Goal: Task Accomplishment & Management: Manage account settings

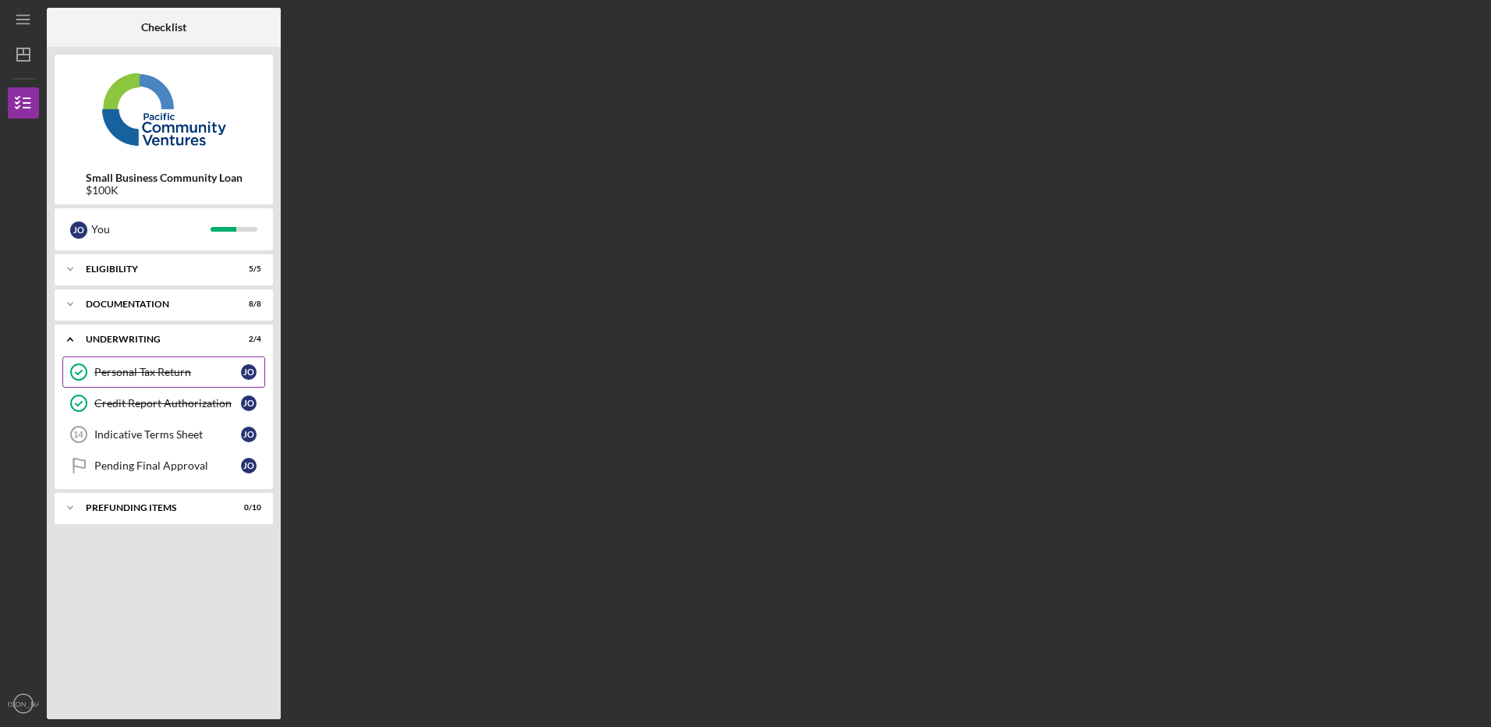
click at [151, 374] on div "Personal Tax Return" at bounding box center [167, 372] width 147 height 12
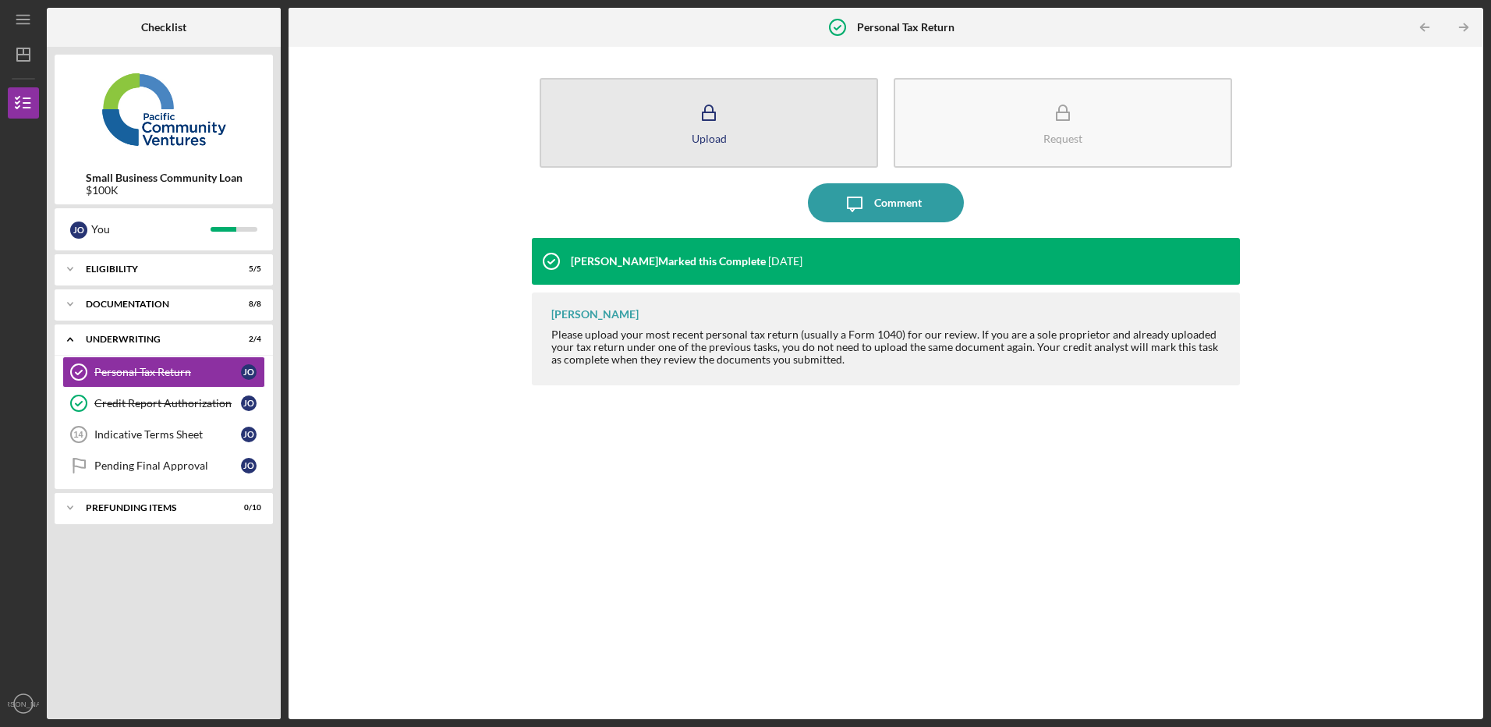
click at [733, 129] on button "Upload" at bounding box center [709, 123] width 338 height 90
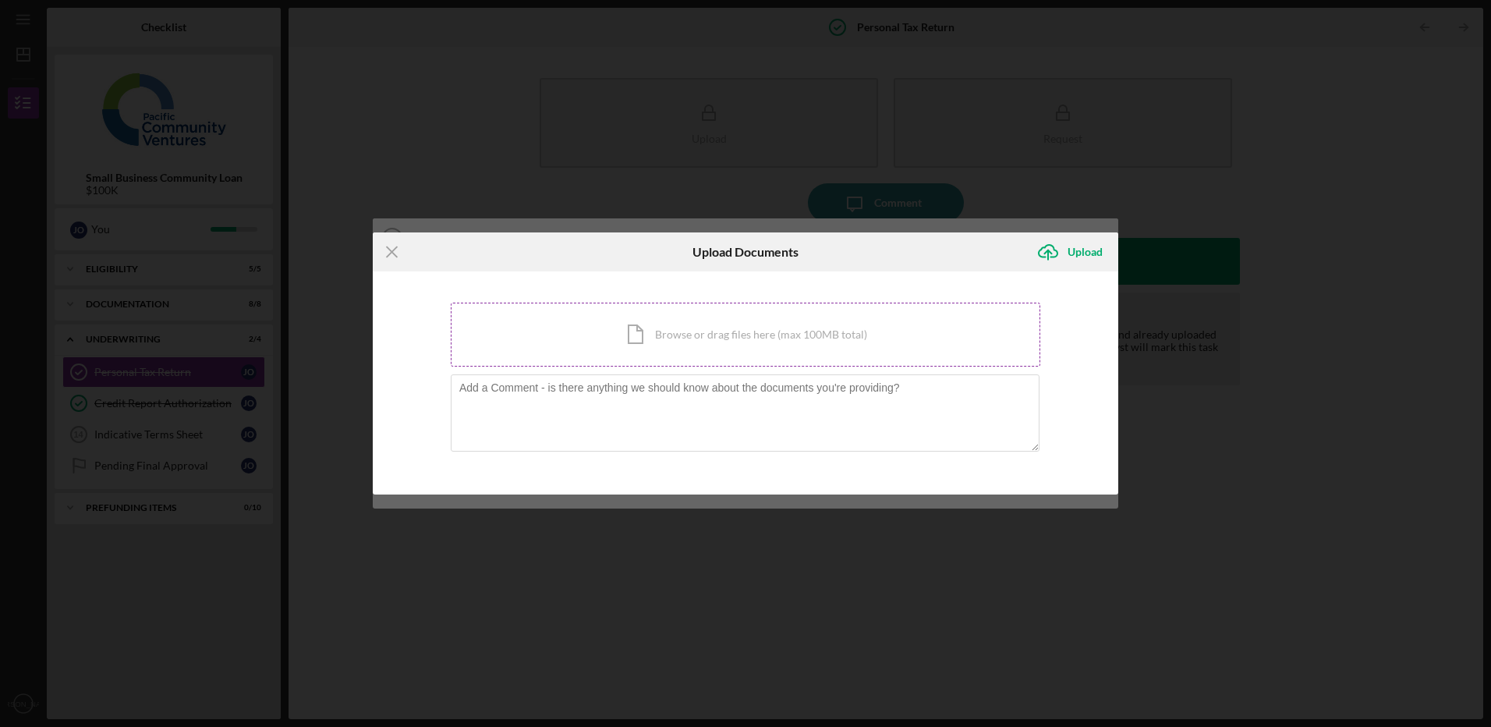
click at [713, 342] on div "Icon/Document Browse or drag files here (max 100MB total) Tap to choose files o…" at bounding box center [746, 335] width 590 height 64
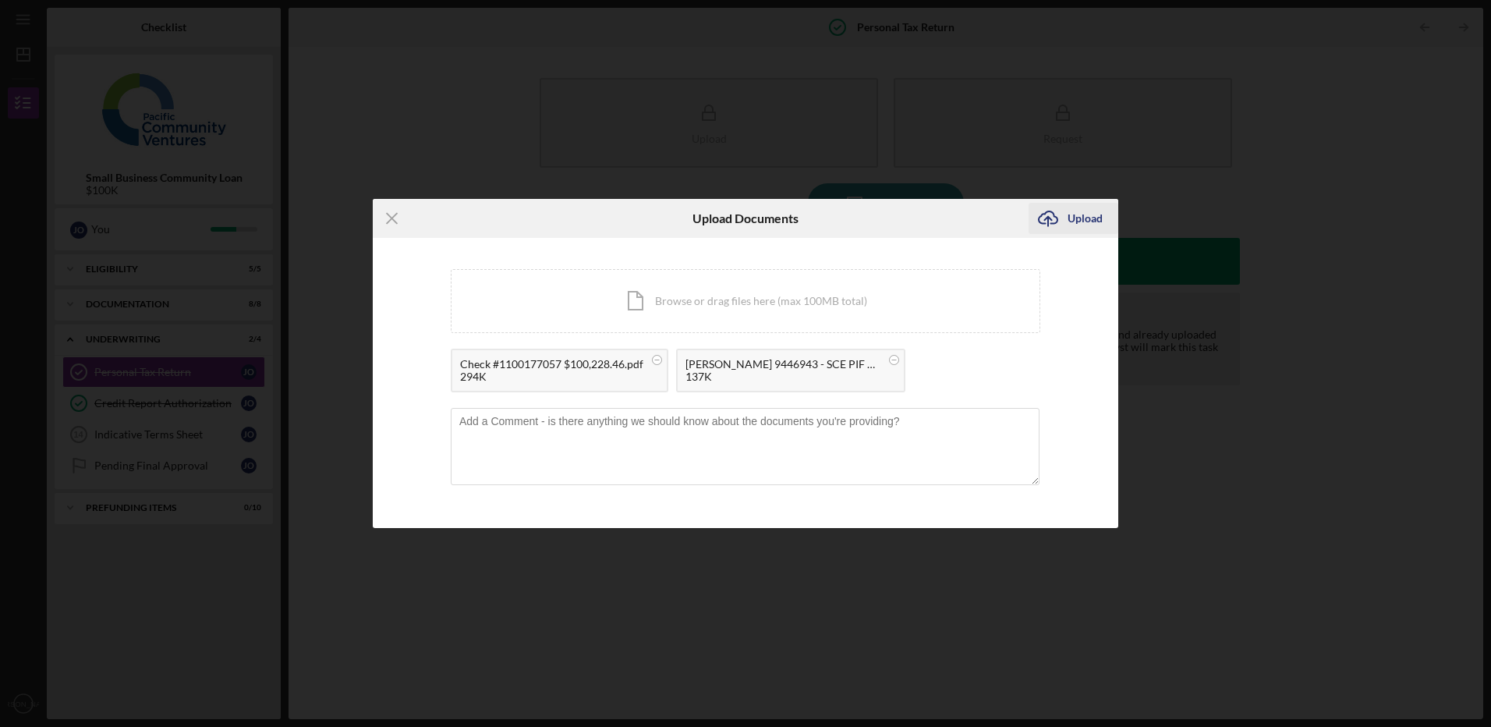
click at [1063, 219] on icon "Icon/Upload" at bounding box center [1048, 218] width 39 height 39
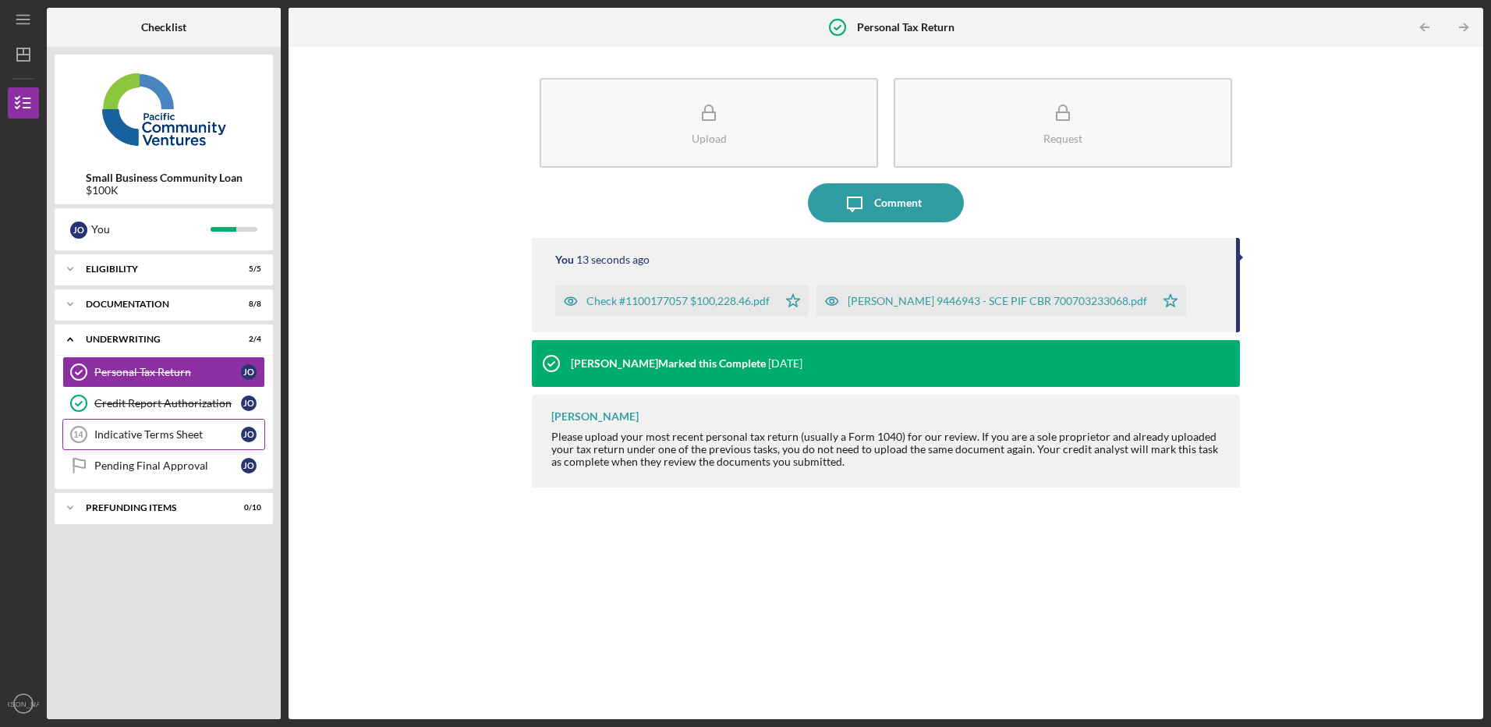
click at [140, 436] on div "Indicative Terms Sheet" at bounding box center [167, 434] width 147 height 12
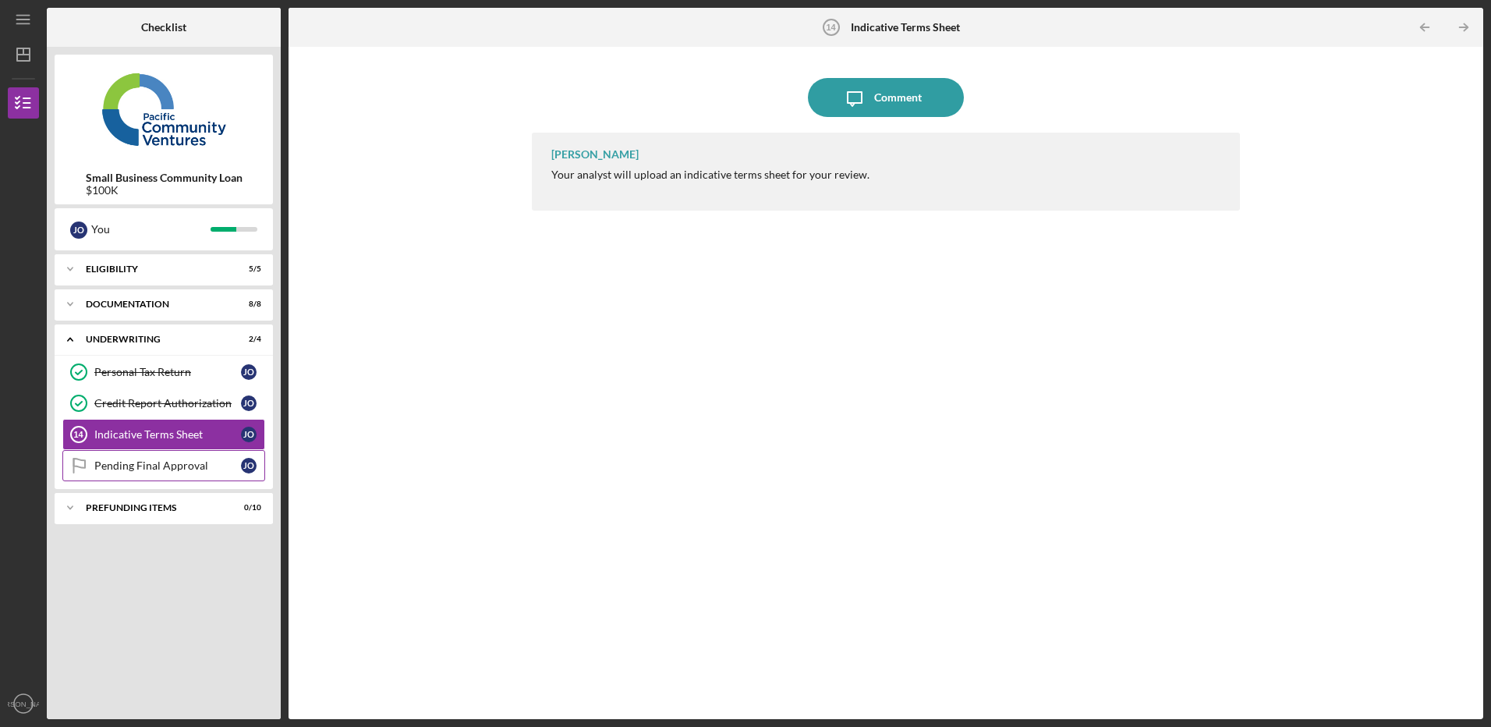
click at [124, 467] on div "Pending Final Approval" at bounding box center [167, 465] width 147 height 12
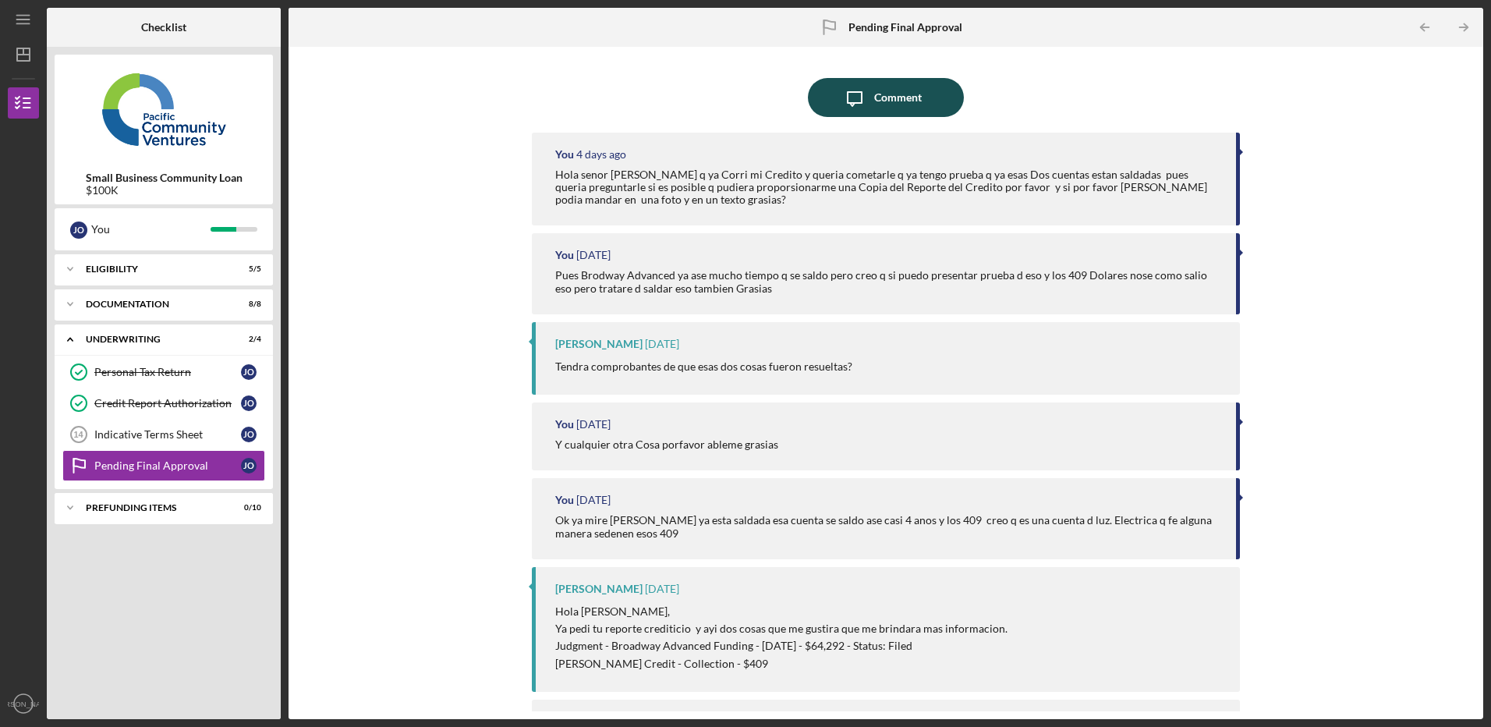
click at [903, 86] on div "Comment" at bounding box center [898, 97] width 48 height 39
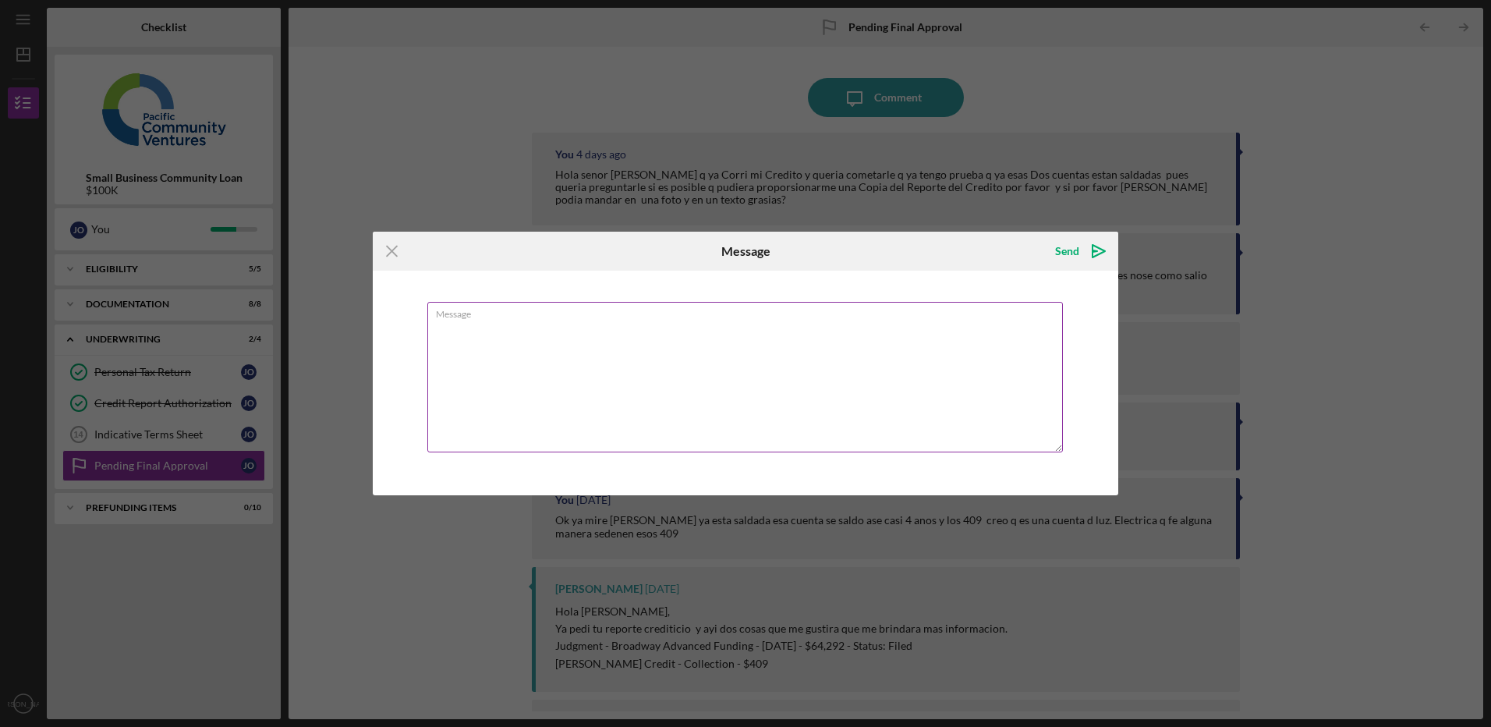
drag, startPoint x: 669, startPoint y: 357, endPoint x: 509, endPoint y: 337, distance: 161.2
click at [484, 343] on textarea "Message" at bounding box center [745, 377] width 636 height 151
click at [389, 255] on icon "Icon/Menu Close" at bounding box center [392, 251] width 39 height 39
